Goal: Information Seeking & Learning: Understand process/instructions

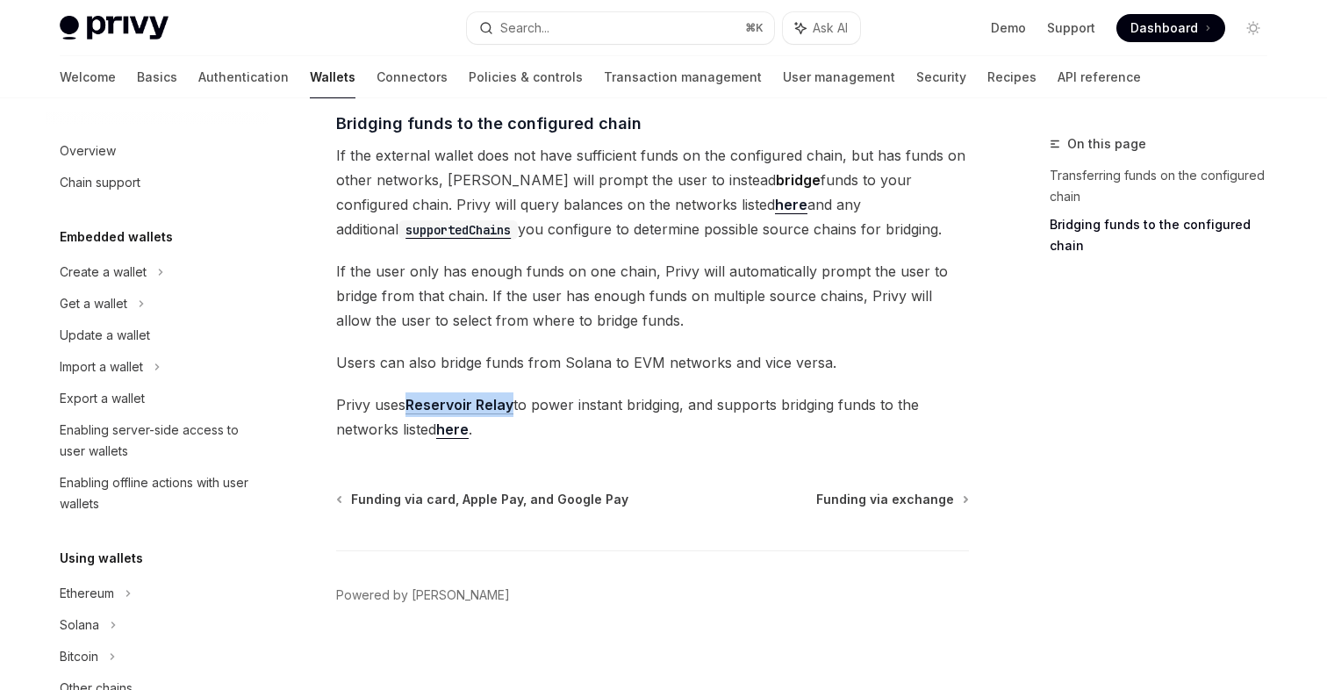
scroll to position [276, 0]
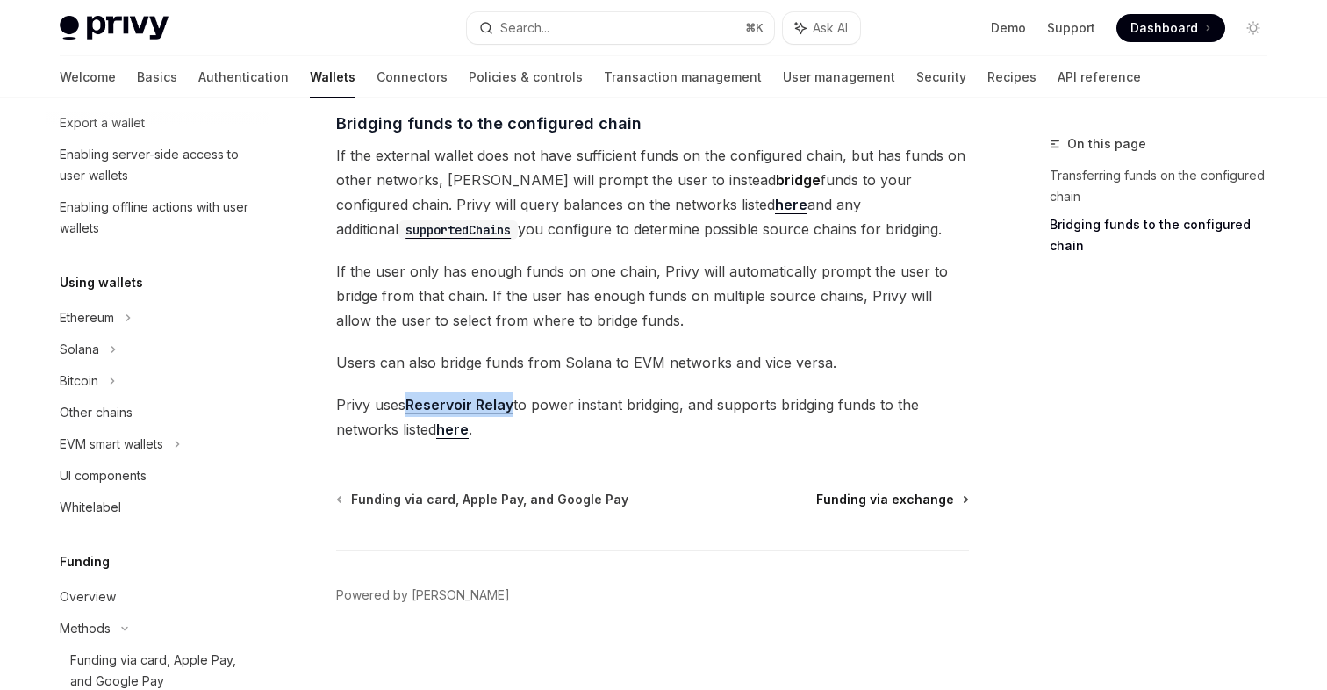
click at [917, 499] on span "Funding via exchange" at bounding box center [885, 500] width 138 height 18
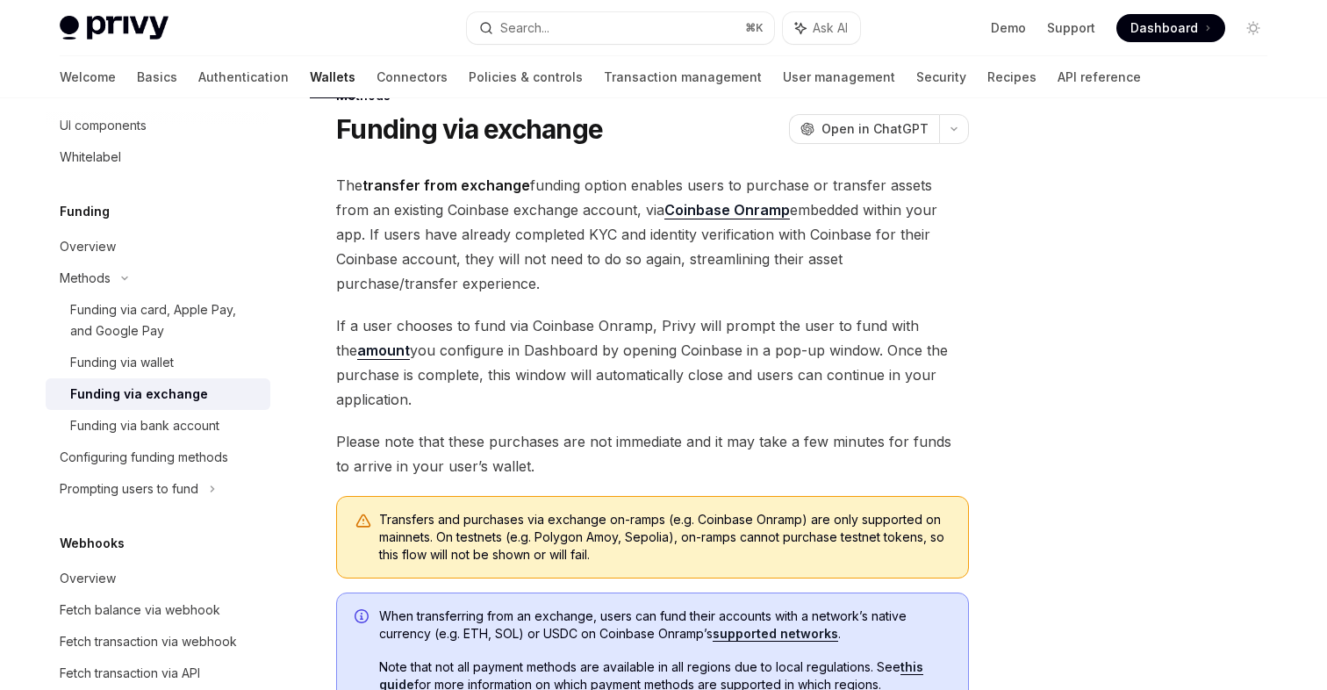
scroll to position [44, 0]
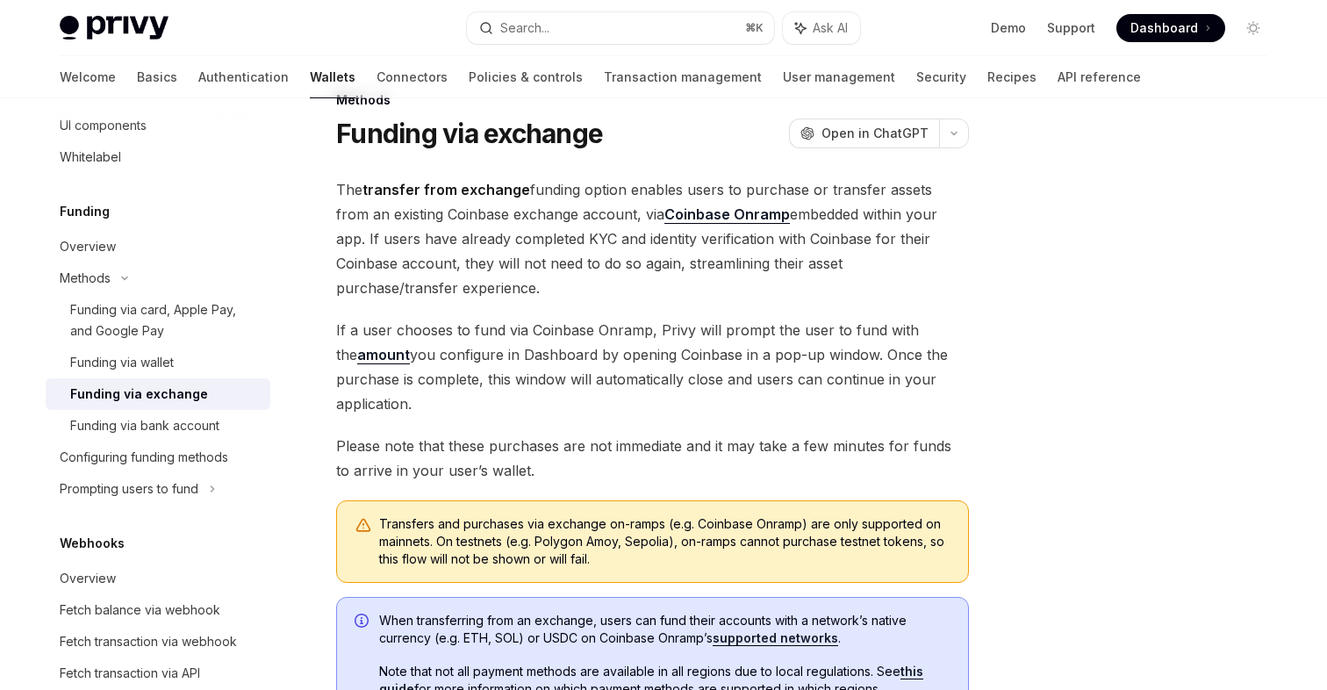
drag, startPoint x: 337, startPoint y: 327, endPoint x: 474, endPoint y: 406, distance: 158.1
click at [474, 406] on span "If a user chooses to fund via Coinbase Onramp, Privy will prompt the user to fu…" at bounding box center [652, 367] width 633 height 98
copy span "If a user chooses to fund via Coinbase Onramp, Privy will prompt the user to fu…"
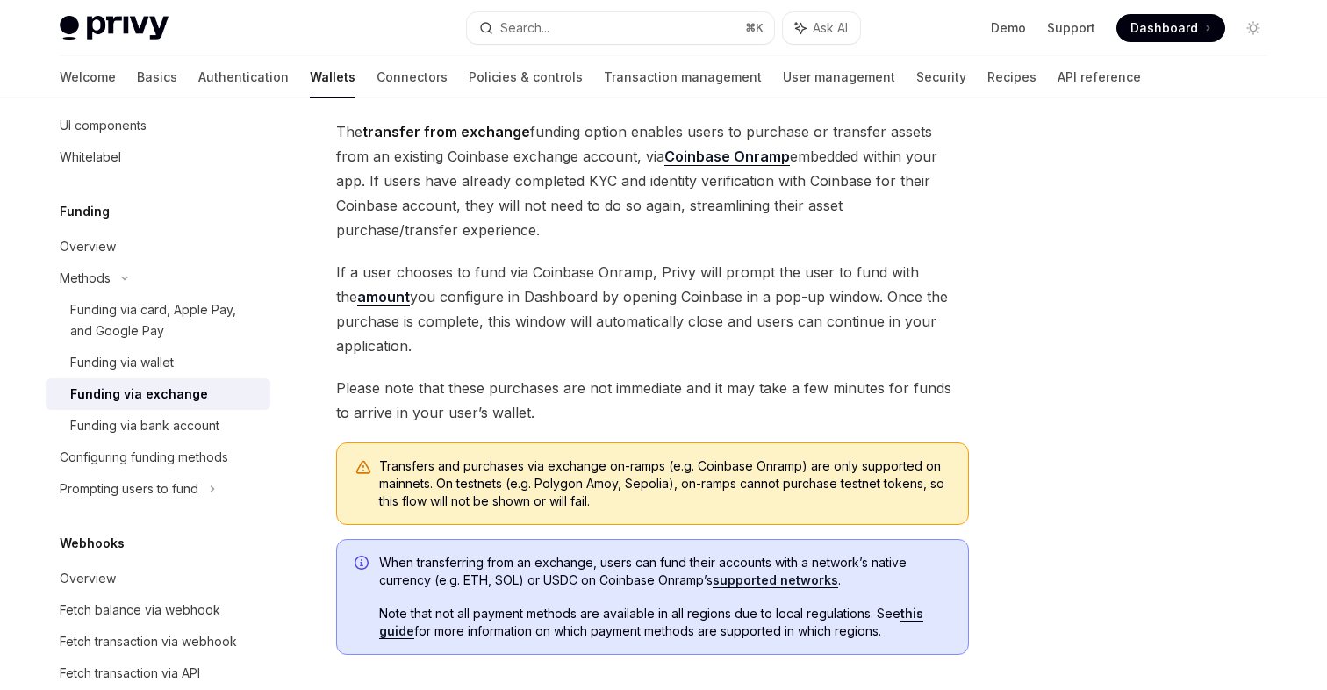
scroll to position [327, 0]
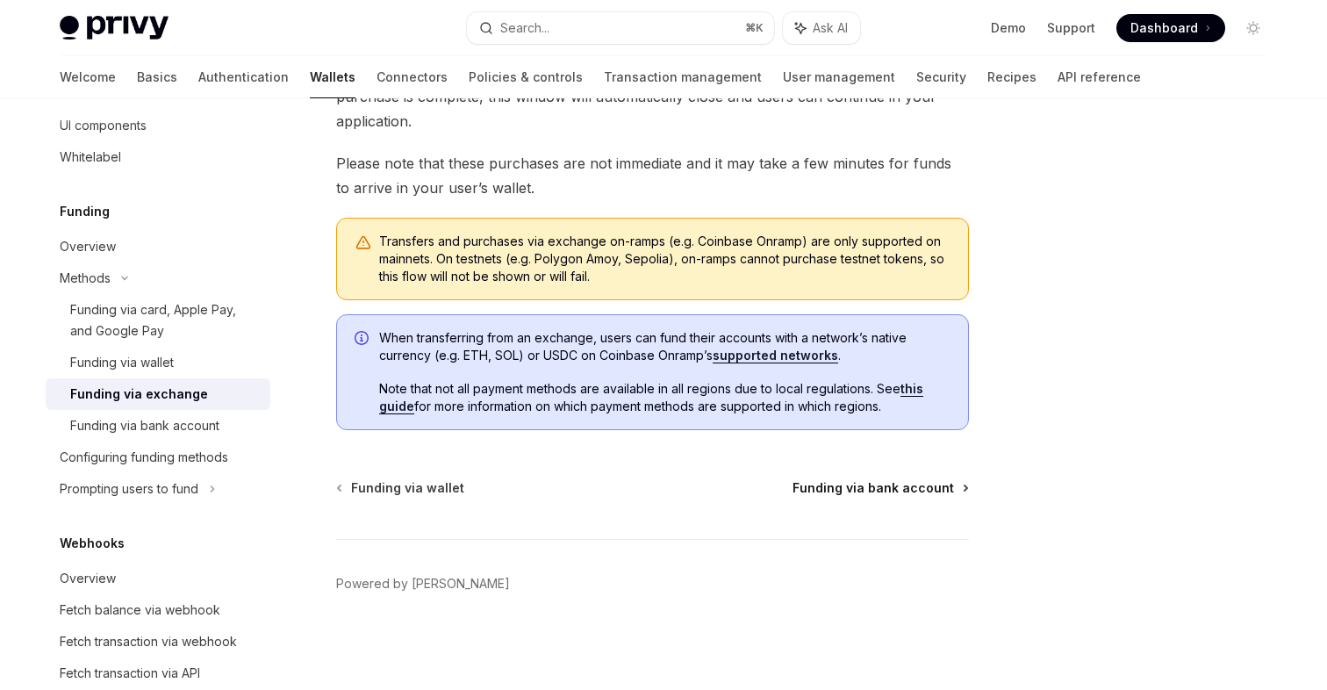
click at [895, 489] on span "Funding via bank account" at bounding box center [874, 488] width 162 height 18
type textarea "*"
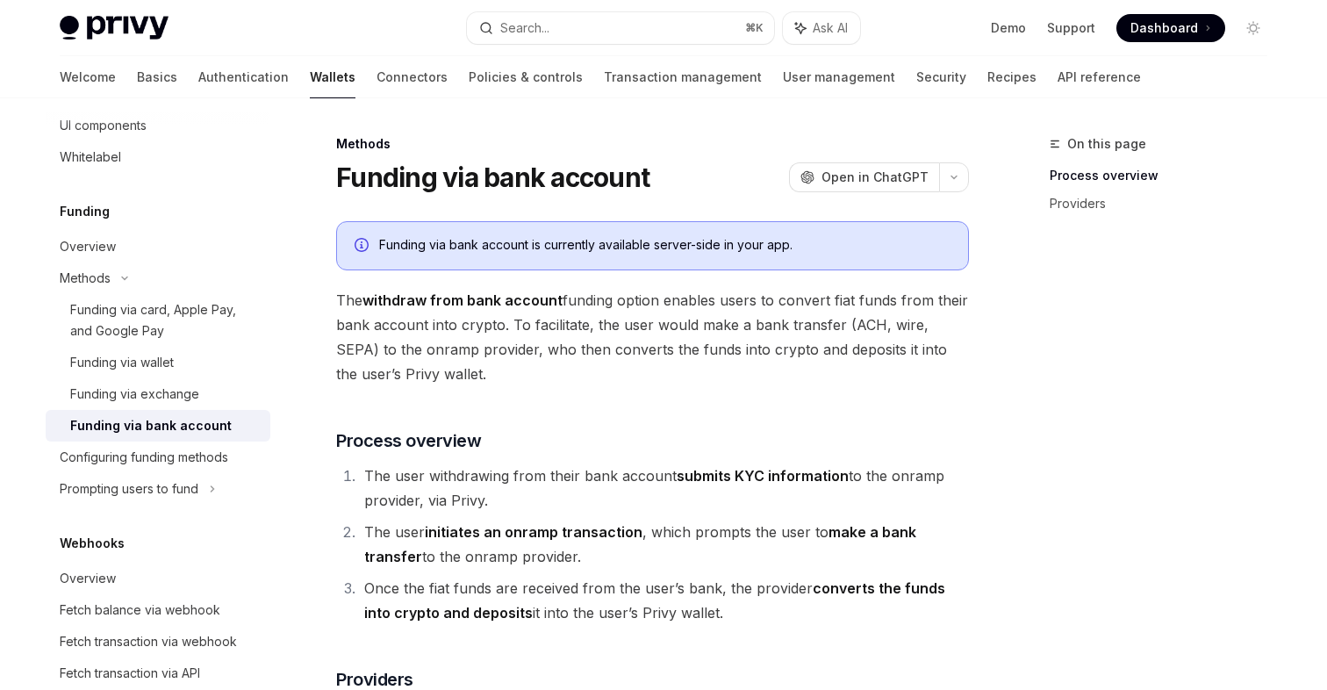
drag, startPoint x: 663, startPoint y: 299, endPoint x: 621, endPoint y: 366, distance: 78.9
click at [621, 366] on span "The withdraw from bank account funding option enables users to convert fiat fun…" at bounding box center [652, 337] width 633 height 98
copy span "enables users to convert fiat funds from their bank account into crypto. To fac…"
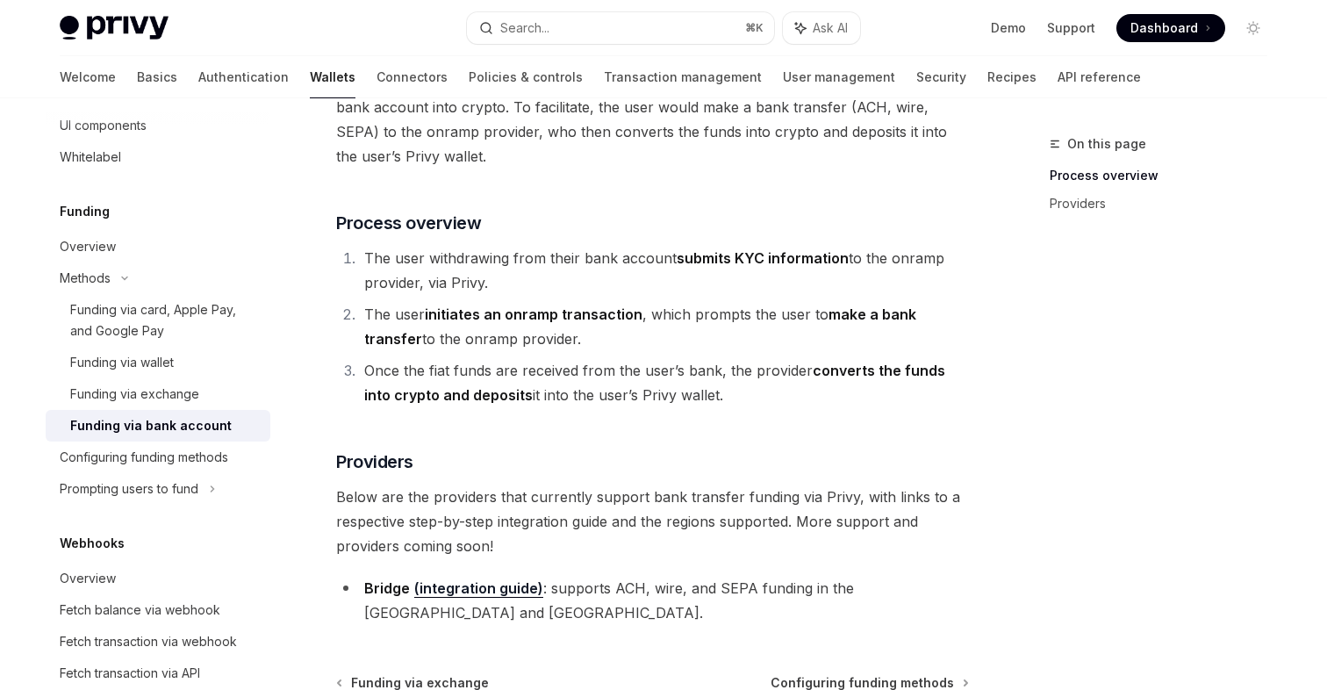
scroll to position [212, 0]
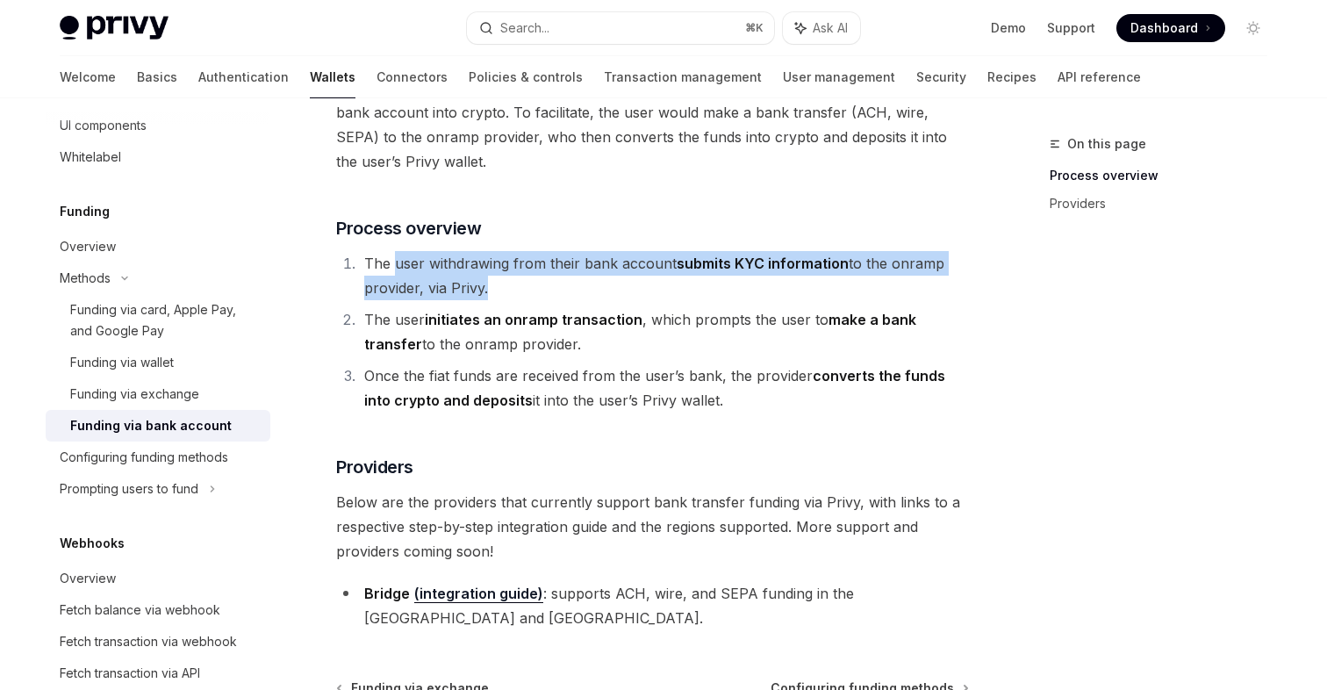
drag, startPoint x: 482, startPoint y: 287, endPoint x: 395, endPoint y: 269, distance: 88.8
click at [395, 269] on li "The user withdrawing from their bank account submits KYC information to the onr…" at bounding box center [664, 275] width 610 height 49
copy li "user withdrawing from their bank account submits KYC information to the onramp …"
drag, startPoint x: 427, startPoint y: 318, endPoint x: 519, endPoint y: 342, distance: 95.4
click at [519, 342] on li "The user initiates an onramp transaction , which prompts the user to make a ban…" at bounding box center [664, 331] width 610 height 49
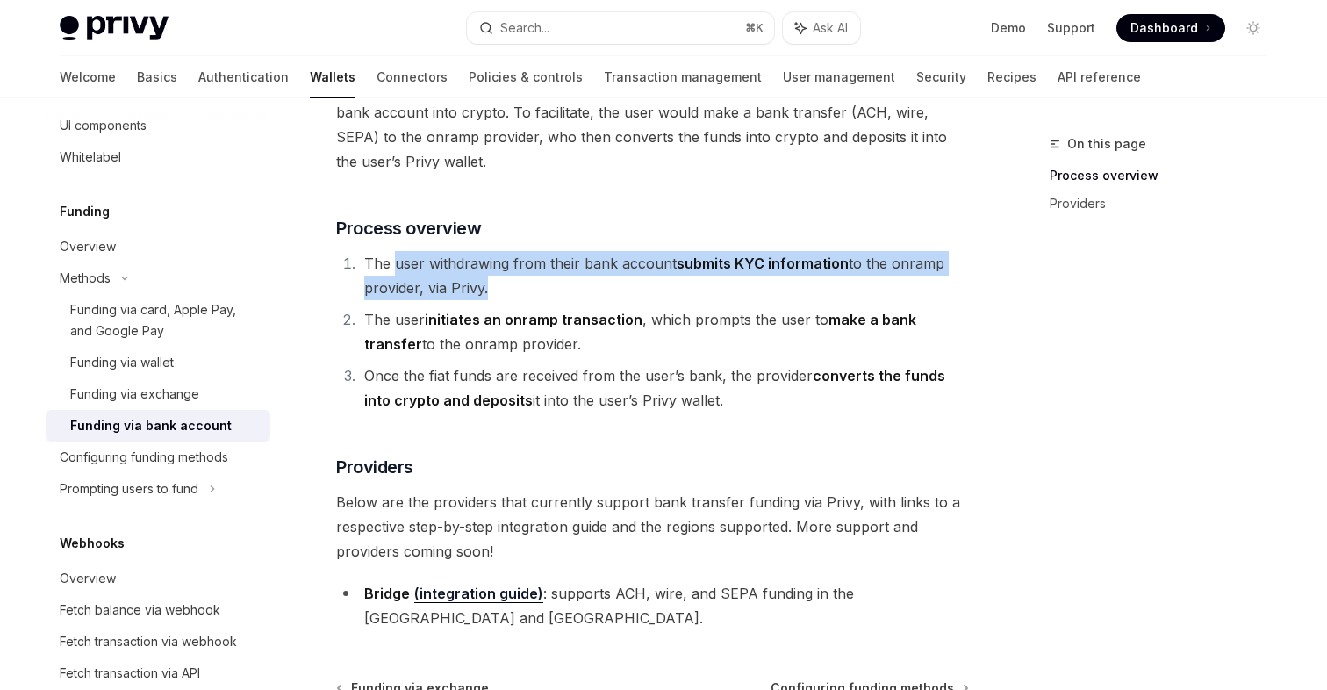
copy li "initiates an [DEMOGRAPHIC_DATA] transaction , which prompts the user to make a …"
drag, startPoint x: 367, startPoint y: 375, endPoint x: 729, endPoint y: 402, distance: 362.7
click at [729, 402] on li "Once the fiat funds are received from the user’s bank, the provider converts th…" at bounding box center [664, 387] width 610 height 49
copy li "Once the fiat funds are received from the user’s bank, the provider converts th…"
